Goal: Navigation & Orientation: Go to known website

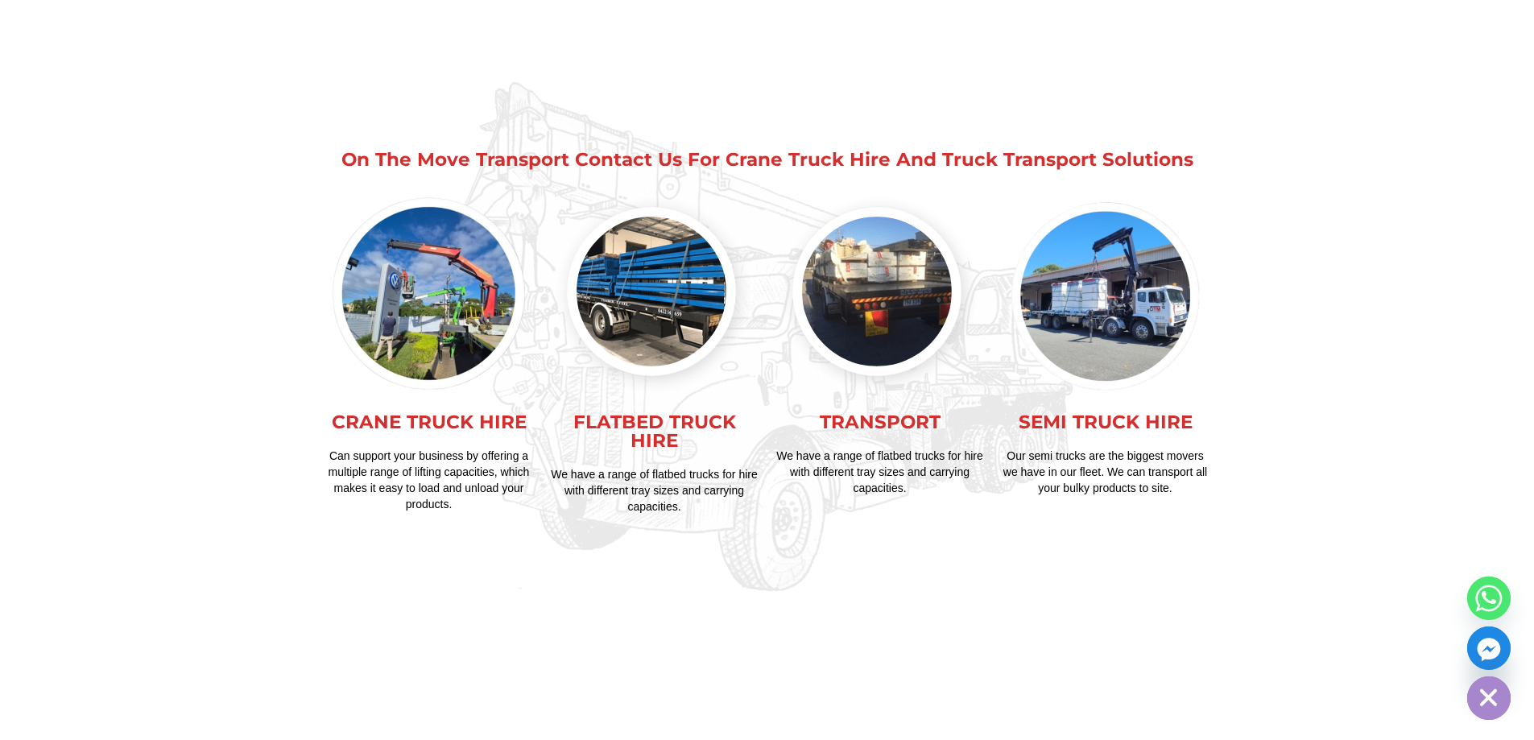
scroll to position [2881, 0]
